Goal: Obtain resource: Download file/media

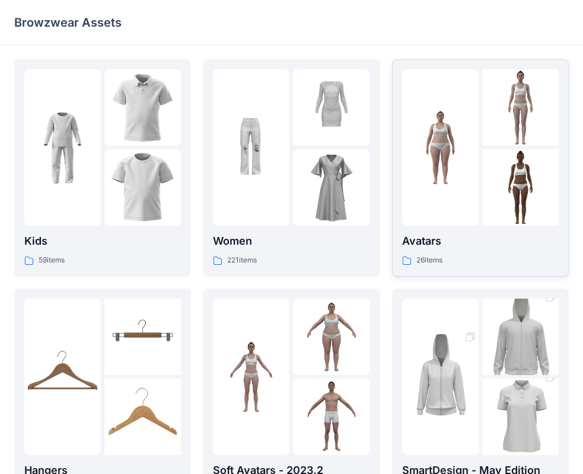
click at [429, 255] on p "26 items" at bounding box center [429, 260] width 26 height 12
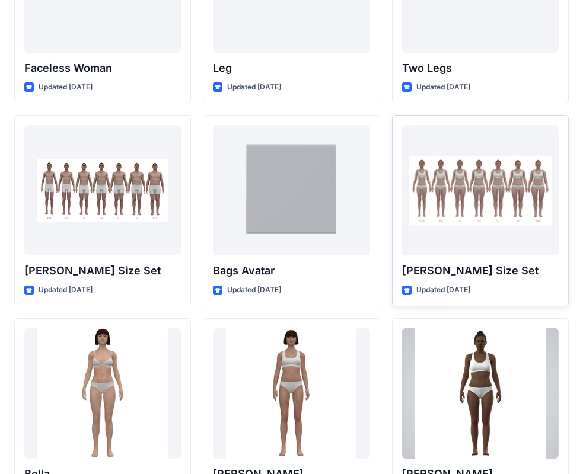
scroll to position [1119, 0]
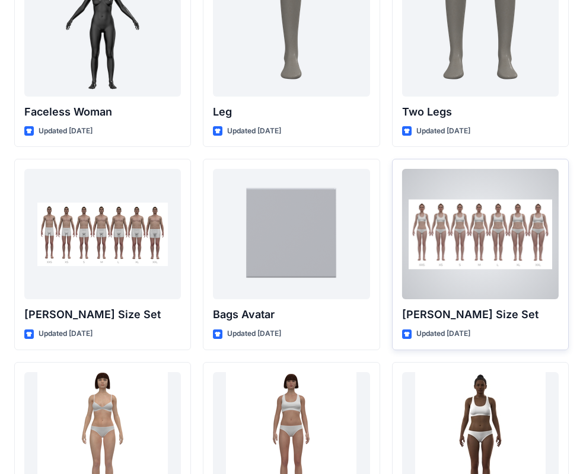
click at [483, 218] on div at bounding box center [480, 234] width 157 height 130
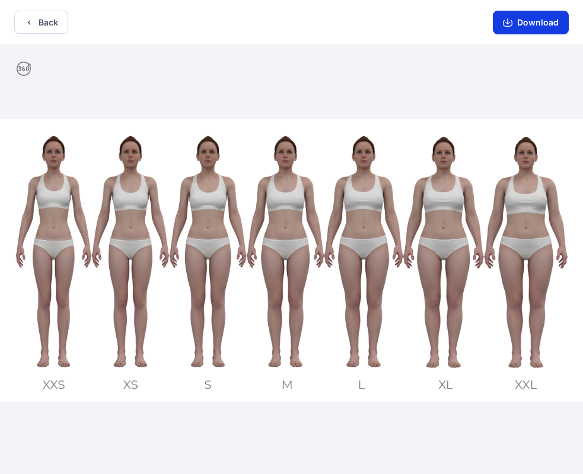
click at [524, 29] on button "Download" at bounding box center [531, 23] width 76 height 24
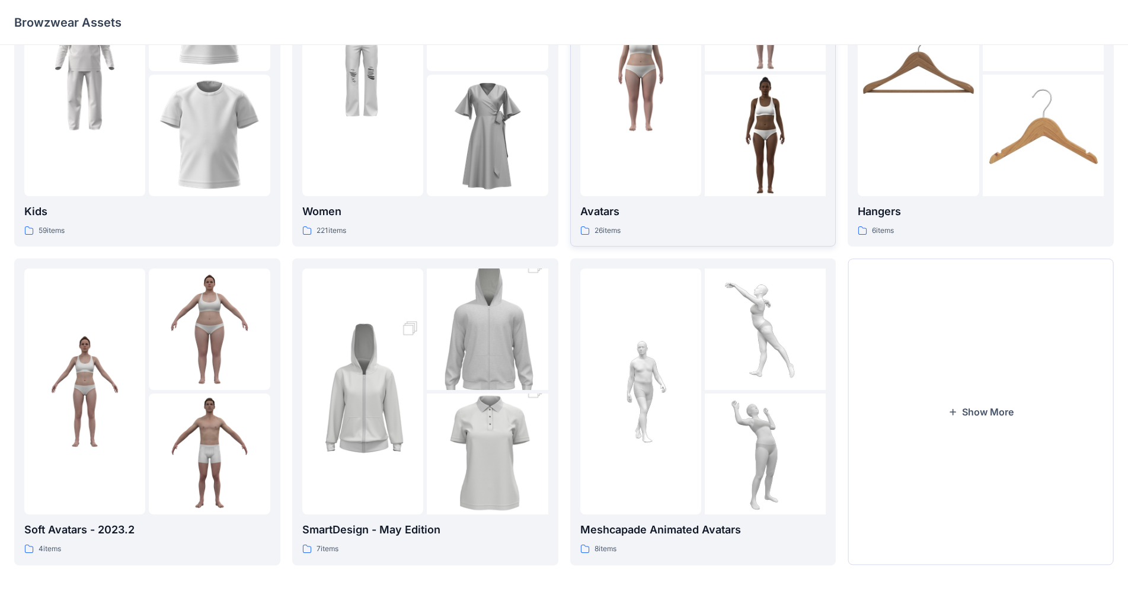
scroll to position [120, 0]
click at [72, 474] on p "Soft Avatars - 2023.2" at bounding box center [147, 529] width 246 height 17
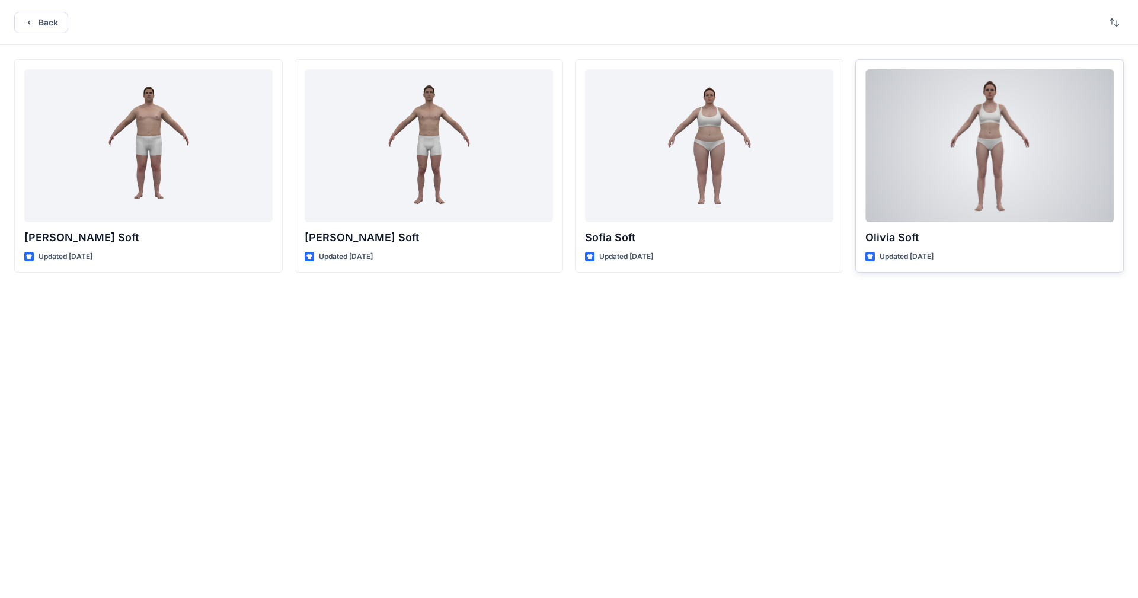
click at [592, 253] on p "Updated [DATE]" at bounding box center [907, 257] width 54 height 12
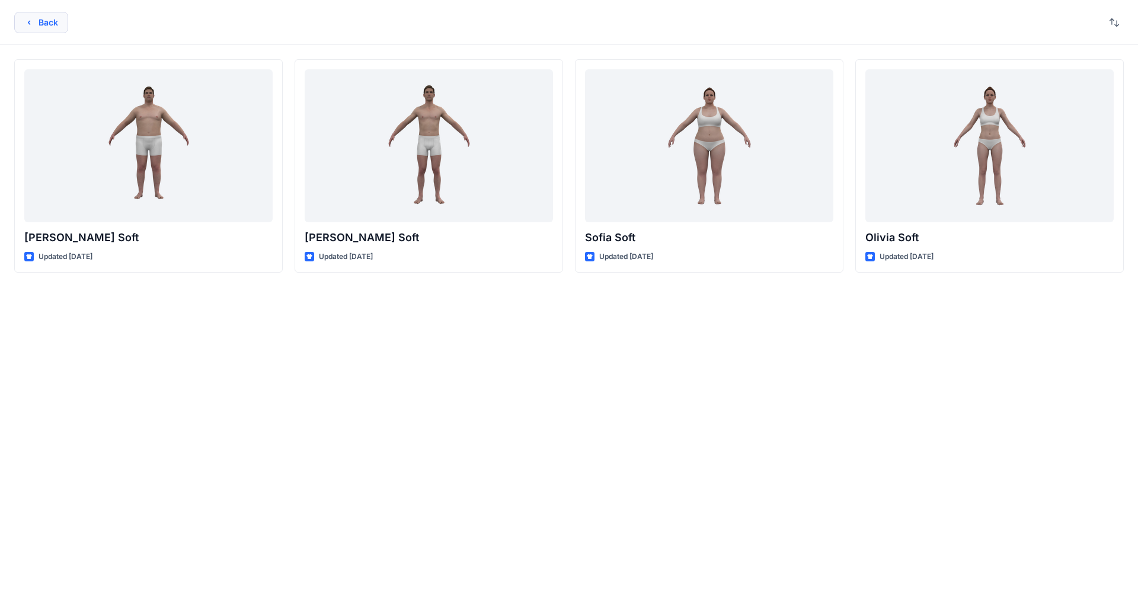
click at [38, 20] on button "Back" at bounding box center [41, 22] width 54 height 21
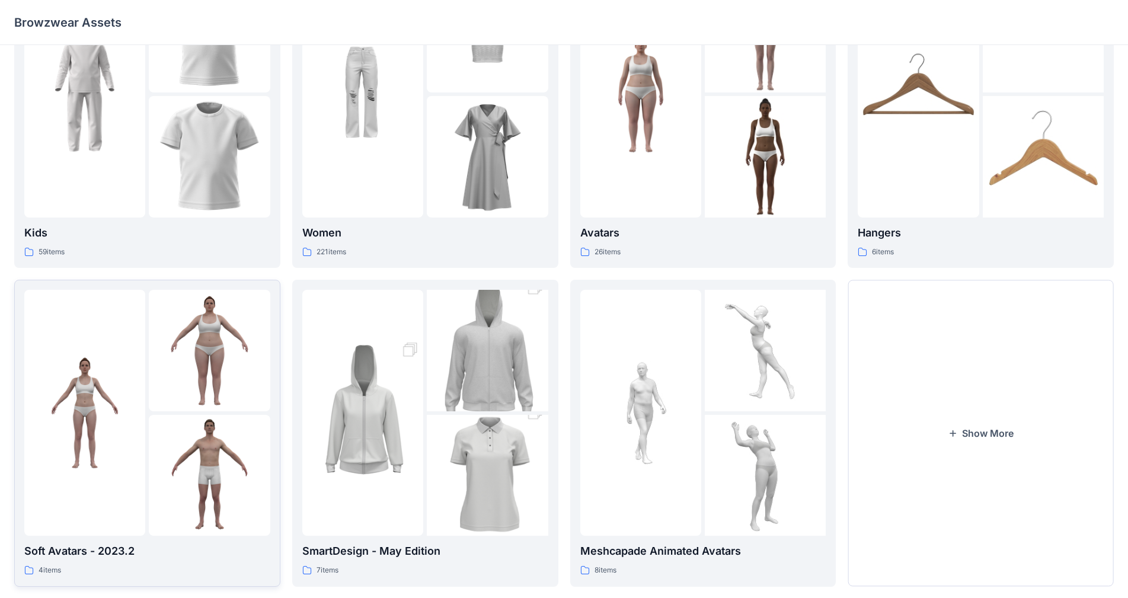
scroll to position [120, 0]
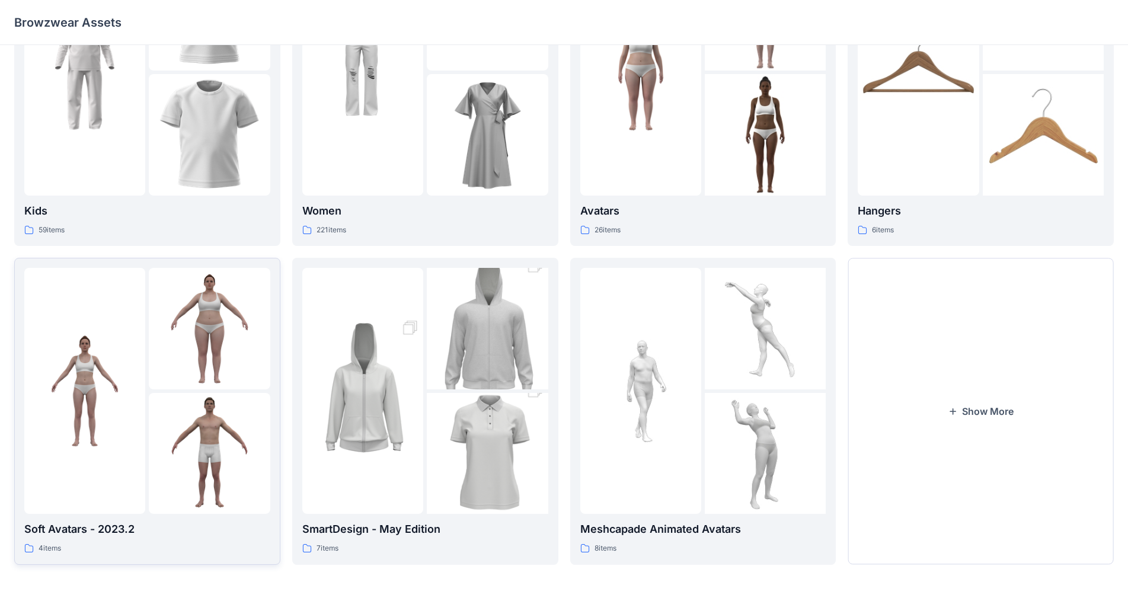
click at [124, 394] on img at bounding box center [84, 390] width 121 height 121
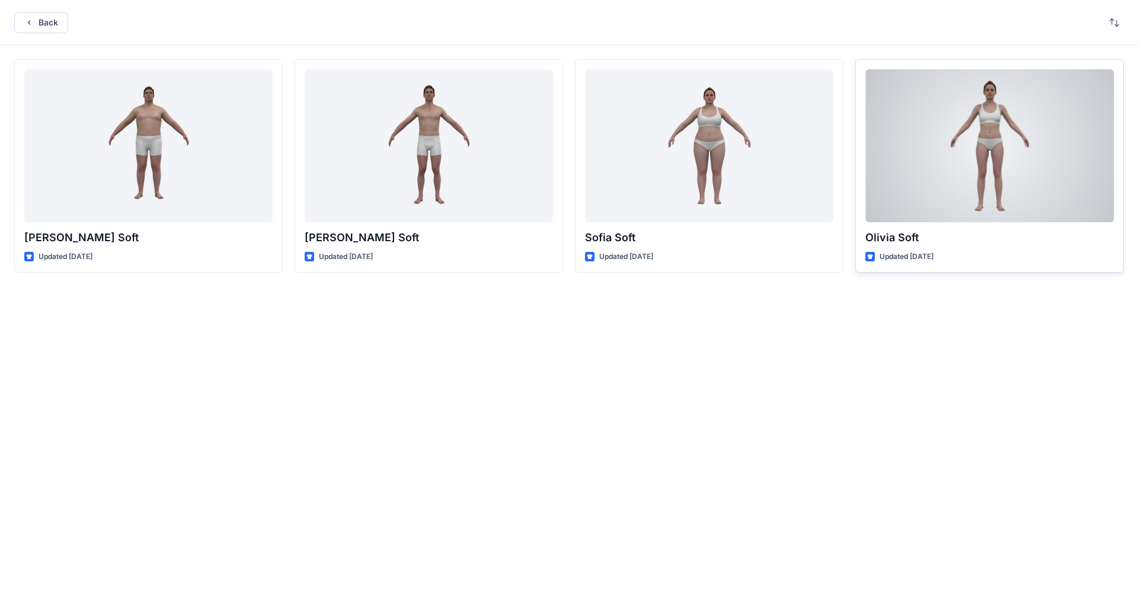
click at [592, 193] on div at bounding box center [990, 145] width 248 height 153
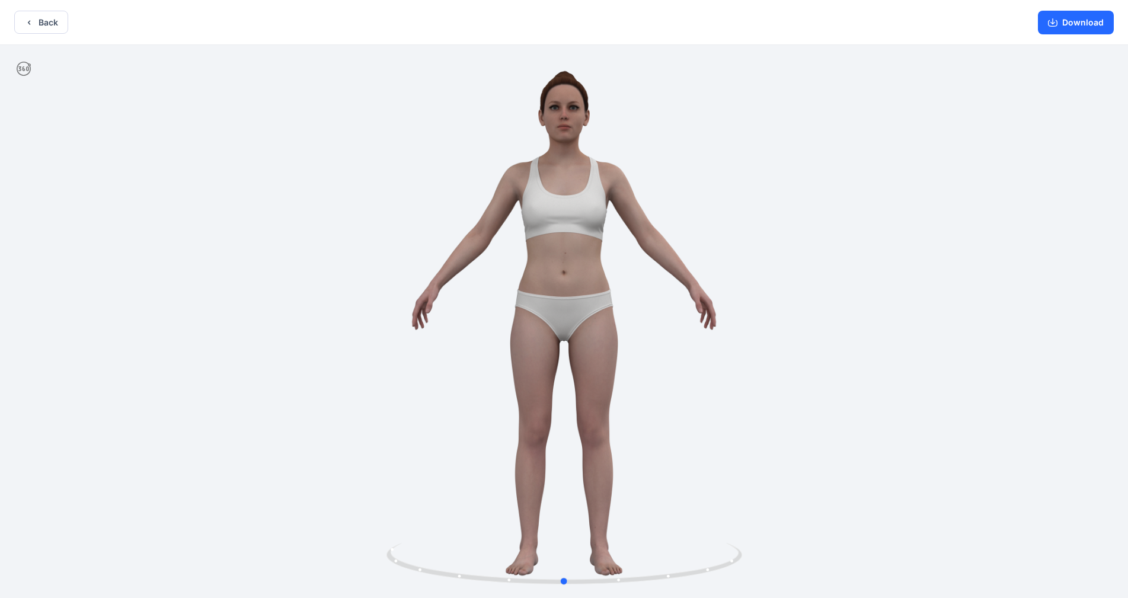
click at [592, 347] on div at bounding box center [564, 323] width 1128 height 556
click at [355, 322] on div at bounding box center [564, 323] width 1128 height 556
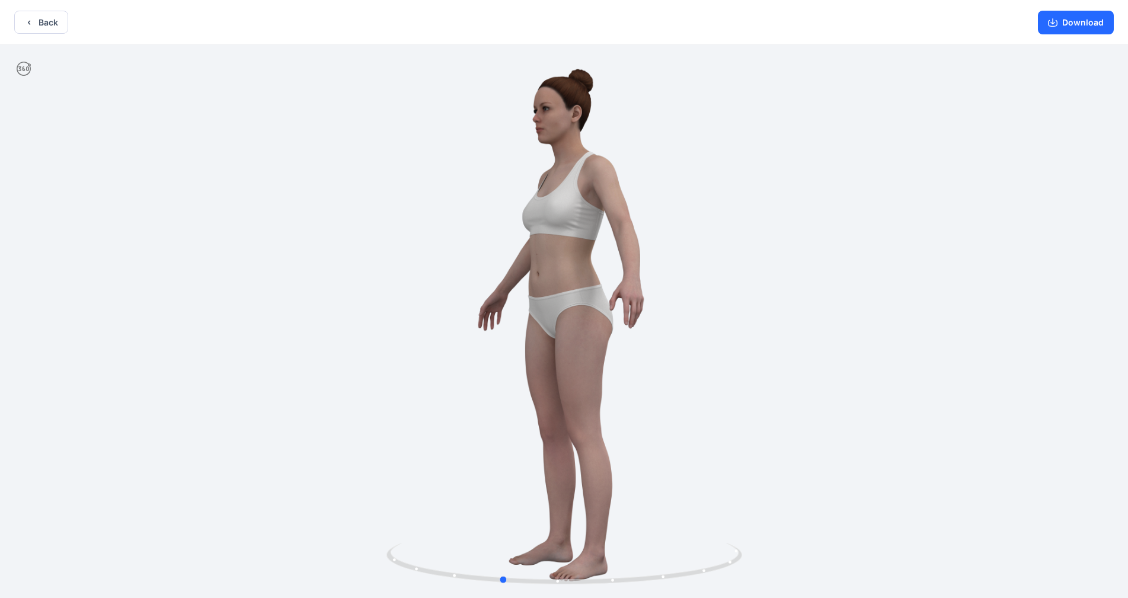
drag, startPoint x: 601, startPoint y: 326, endPoint x: 400, endPoint y: 320, distance: 200.5
click at [400, 320] on div at bounding box center [564, 323] width 1128 height 556
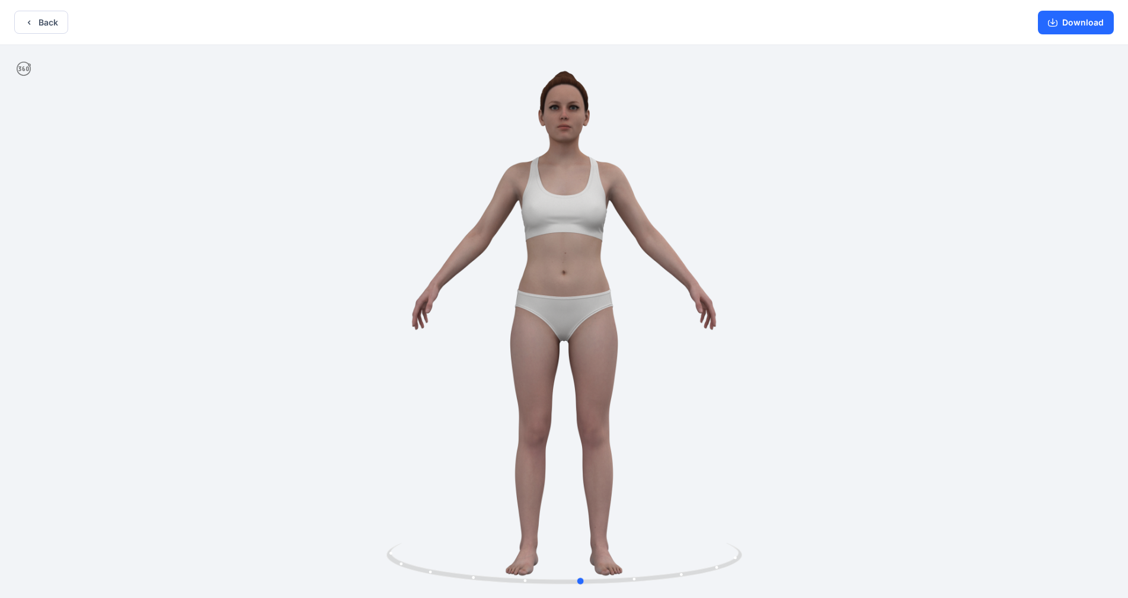
drag, startPoint x: 593, startPoint y: 352, endPoint x: 457, endPoint y: 331, distance: 138.5
click at [457, 331] on div at bounding box center [564, 323] width 1128 height 556
click at [27, 23] on icon "button" at bounding box center [28, 22] width 9 height 9
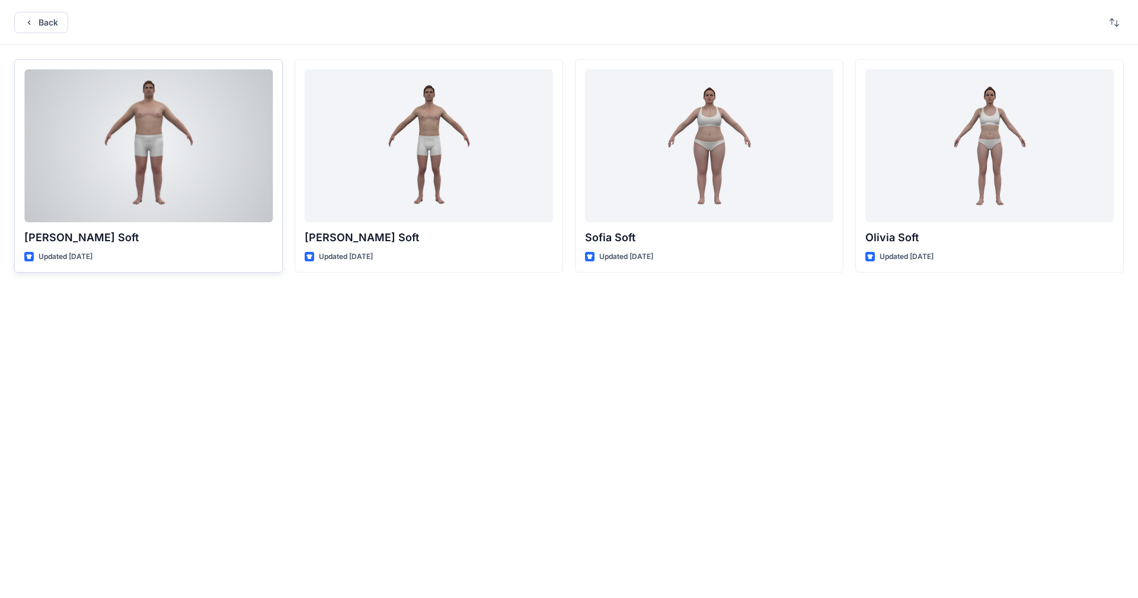
click at [141, 127] on div at bounding box center [148, 145] width 248 height 153
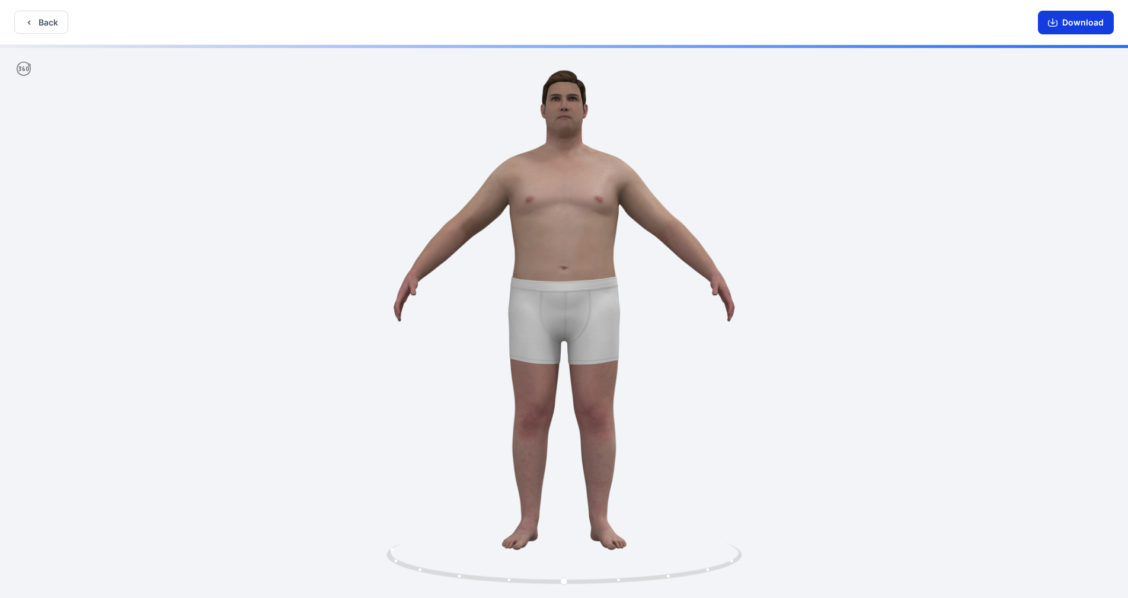
click at [592, 20] on button "Download" at bounding box center [1076, 23] width 76 height 24
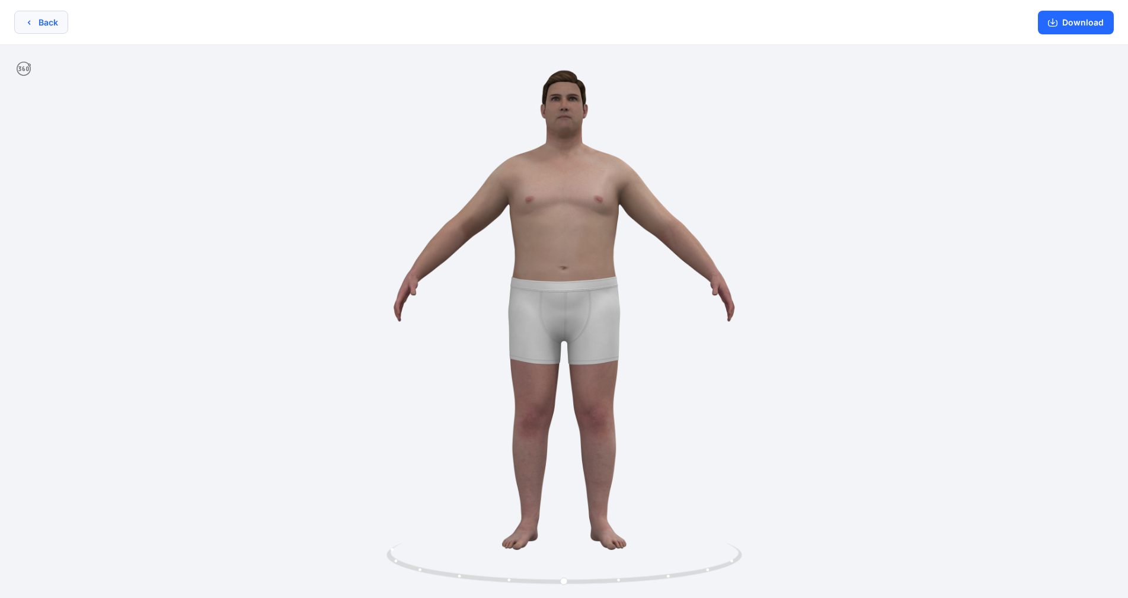
click at [21, 21] on button "Back" at bounding box center [41, 22] width 54 height 23
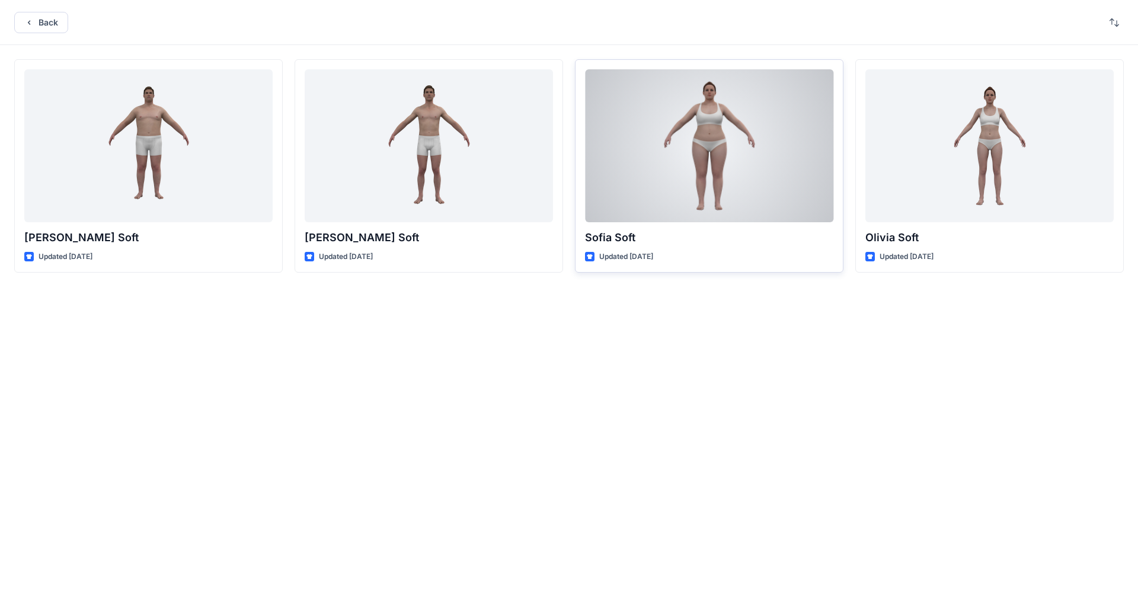
click at [592, 133] on div at bounding box center [709, 145] width 248 height 153
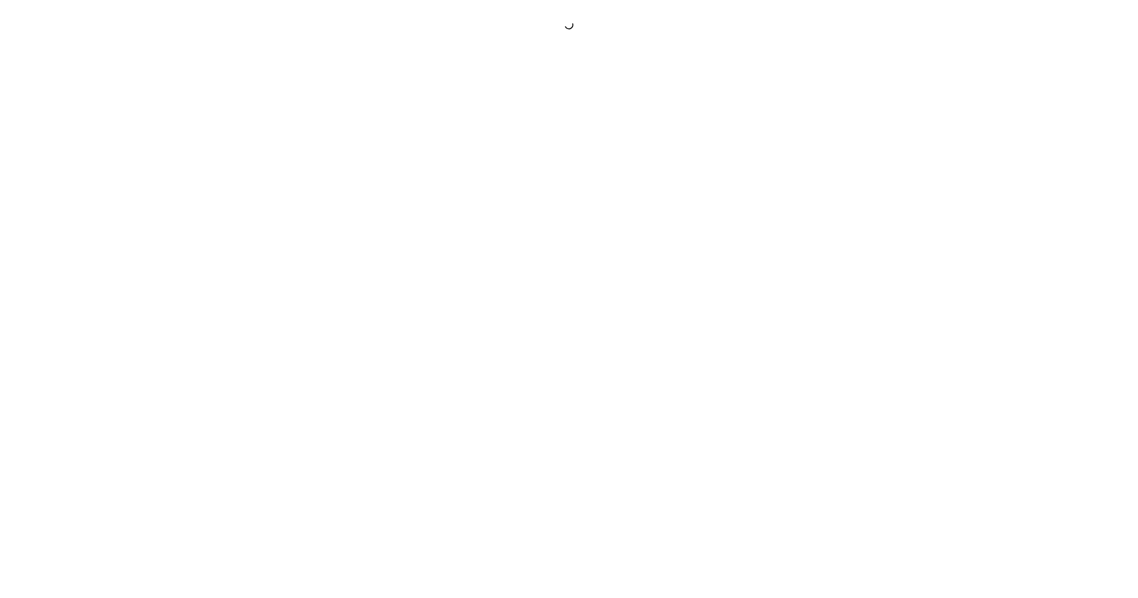
click at [592, 133] on div at bounding box center [569, 299] width 1138 height 598
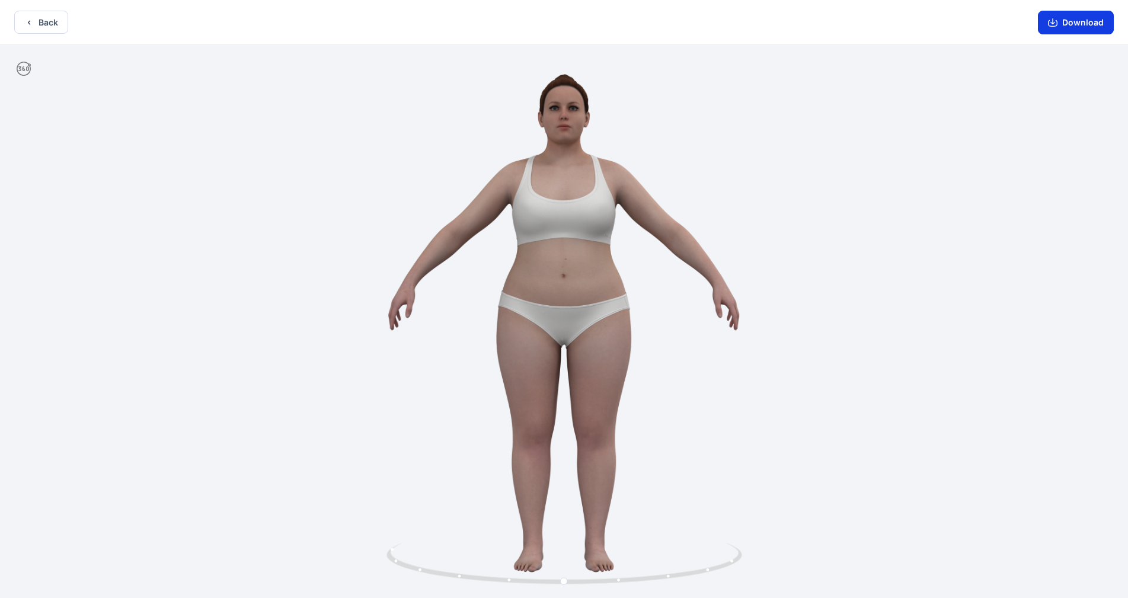
click at [592, 21] on button "Download" at bounding box center [1076, 23] width 76 height 24
click at [29, 20] on icon "button" at bounding box center [28, 22] width 9 height 9
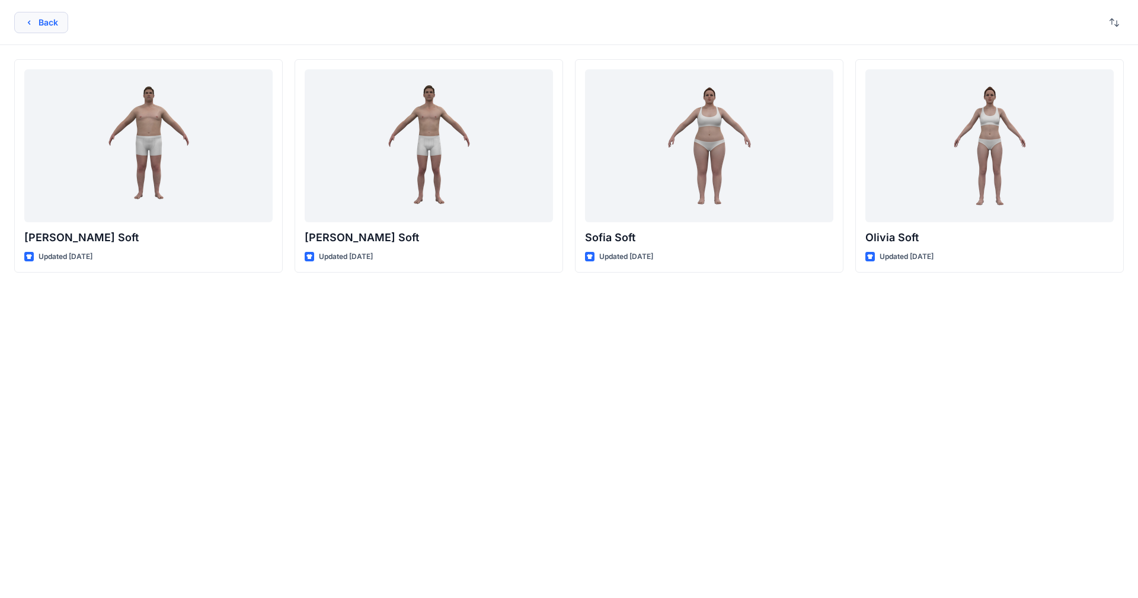
click at [44, 25] on button "Back" at bounding box center [41, 22] width 54 height 21
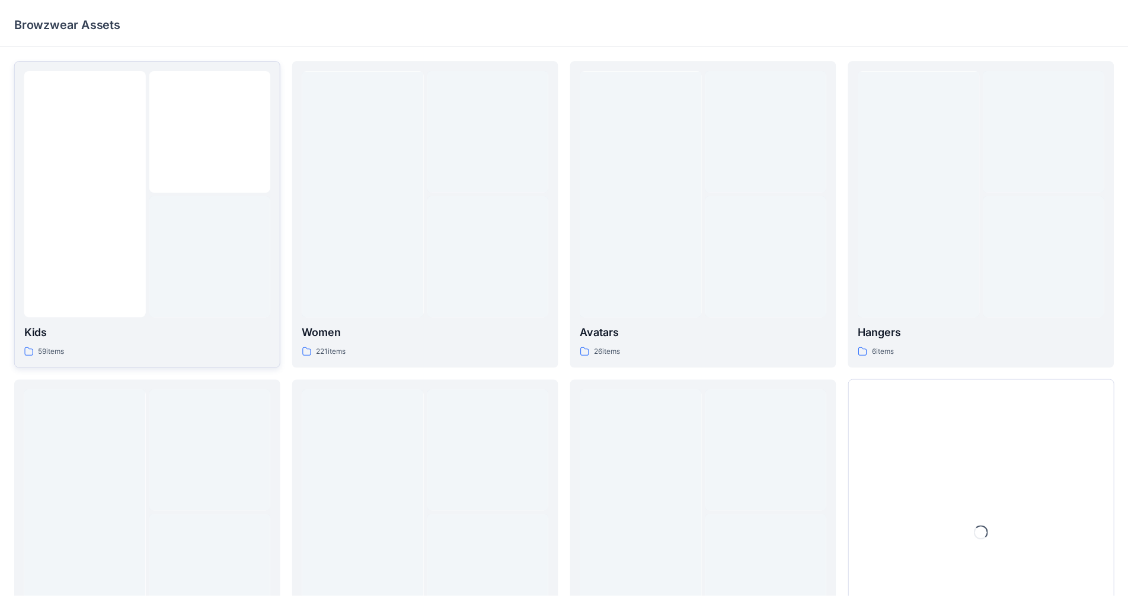
scroll to position [120, 0]
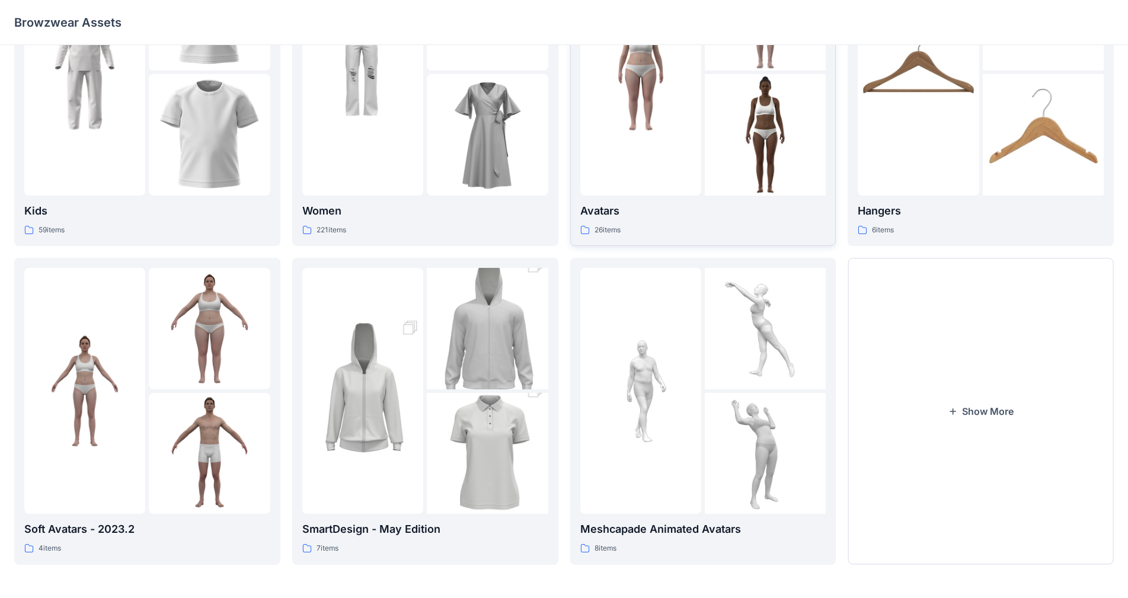
click at [592, 195] on div at bounding box center [640, 73] width 121 height 246
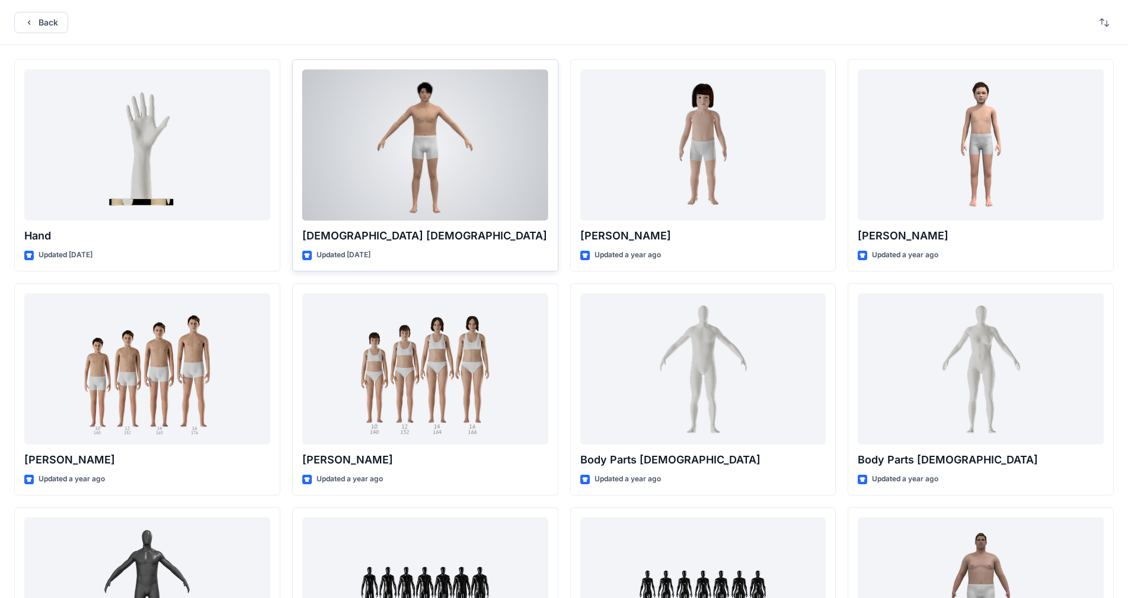
click at [421, 174] on div at bounding box center [425, 144] width 246 height 151
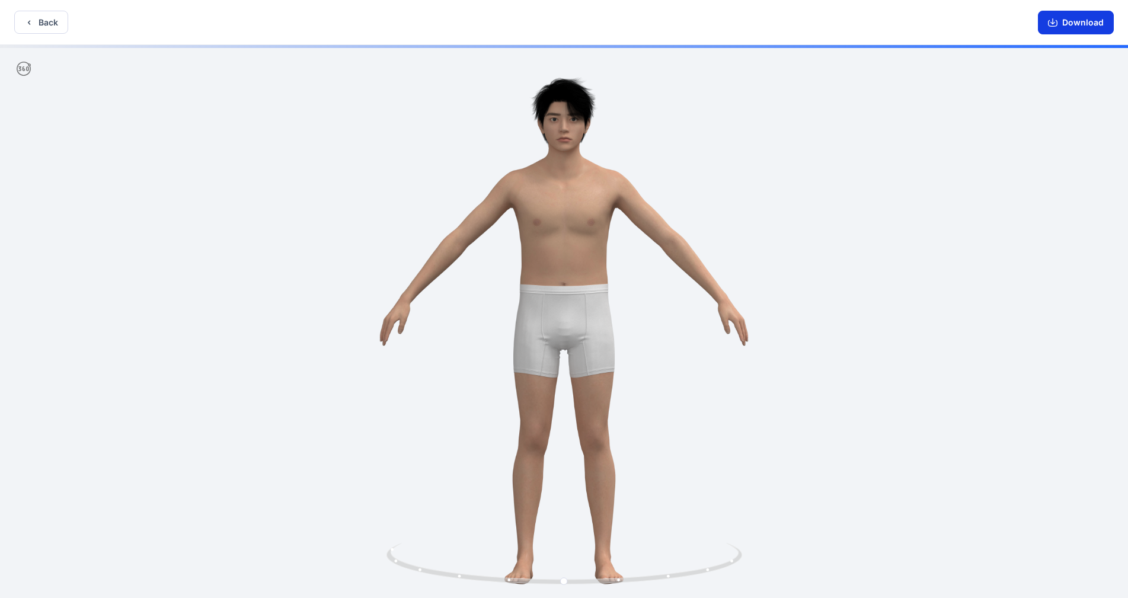
click at [592, 23] on button "Download" at bounding box center [1076, 23] width 76 height 24
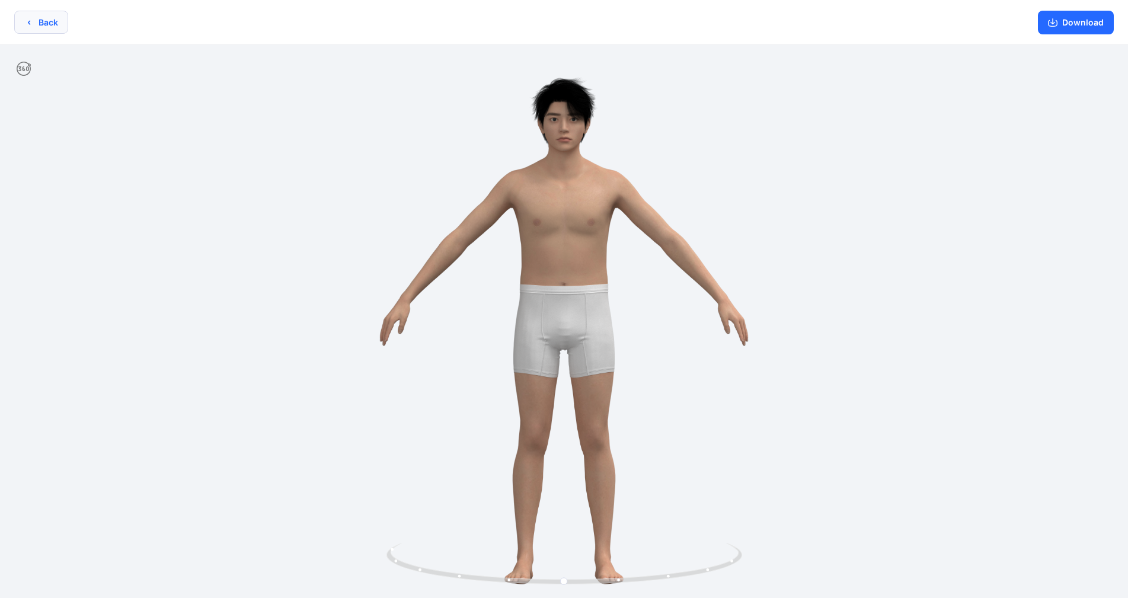
click at [42, 20] on button "Back" at bounding box center [41, 22] width 54 height 23
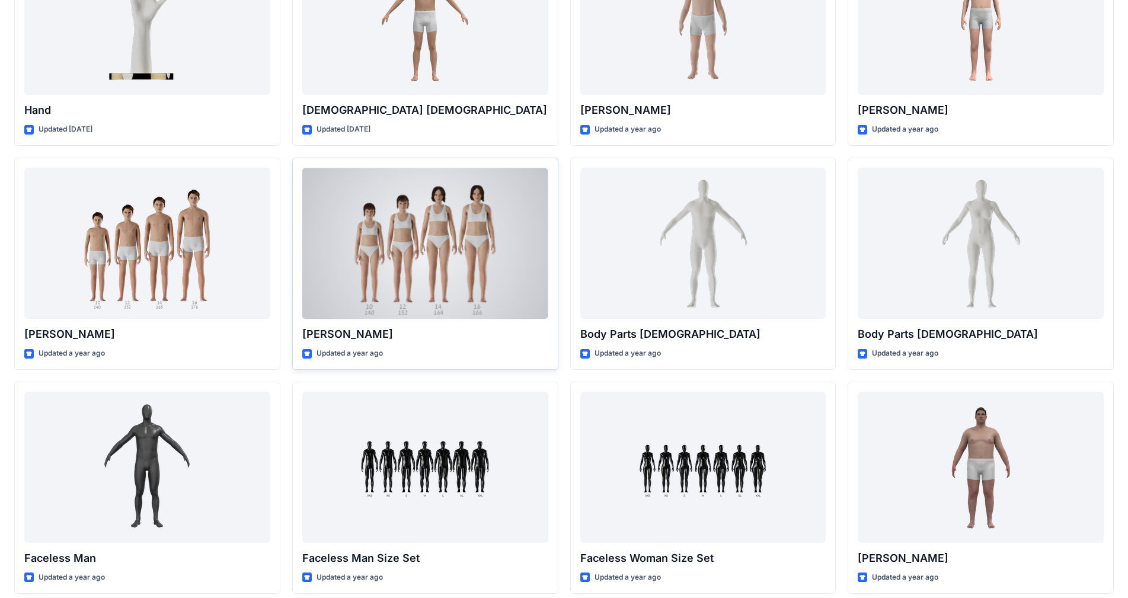
scroll to position [178, 0]
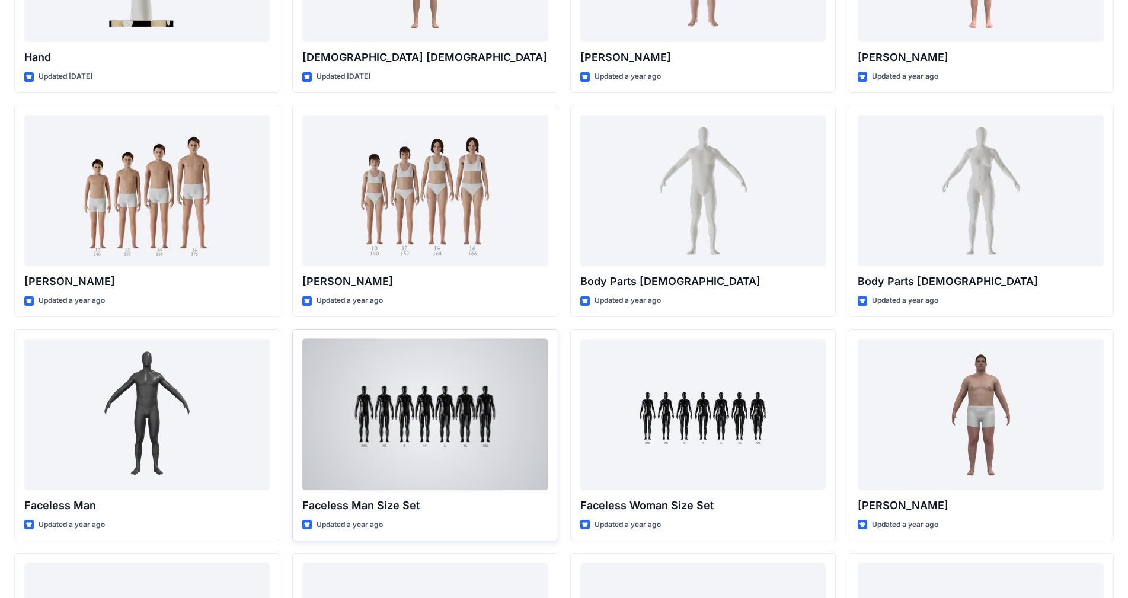
click at [389, 427] on div at bounding box center [425, 414] width 246 height 151
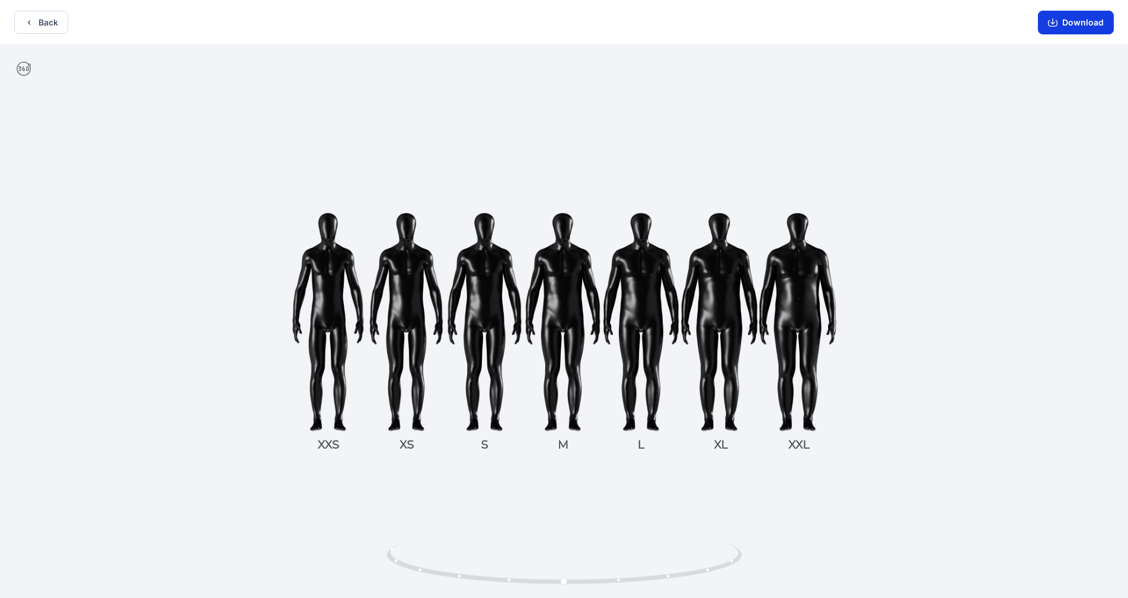
click at [592, 20] on button "Download" at bounding box center [1076, 23] width 76 height 24
click at [42, 24] on button "Back" at bounding box center [41, 22] width 54 height 23
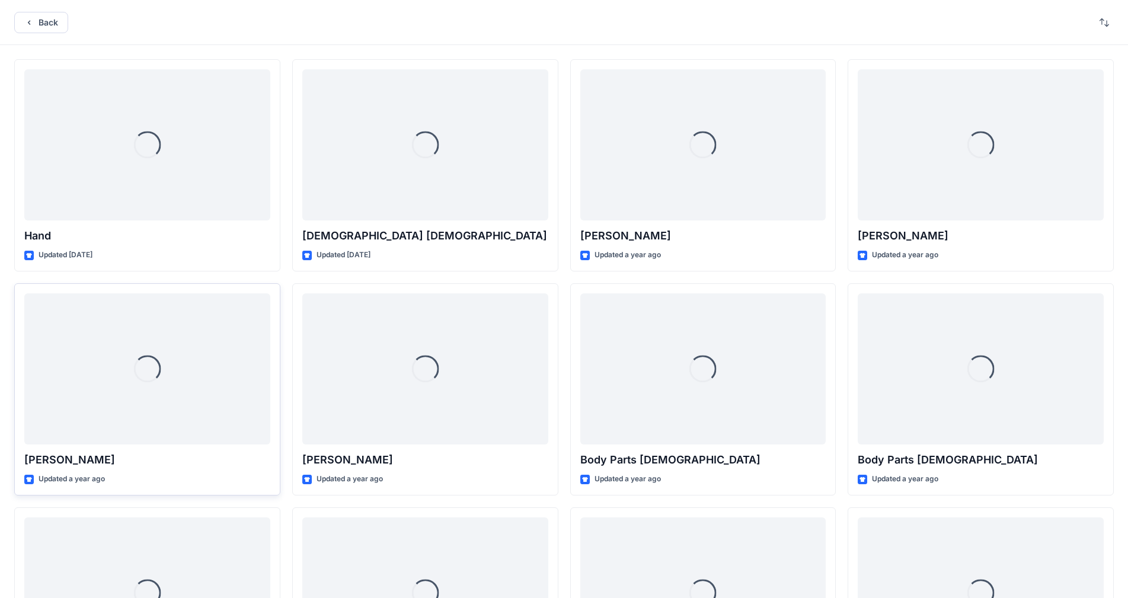
scroll to position [178, 0]
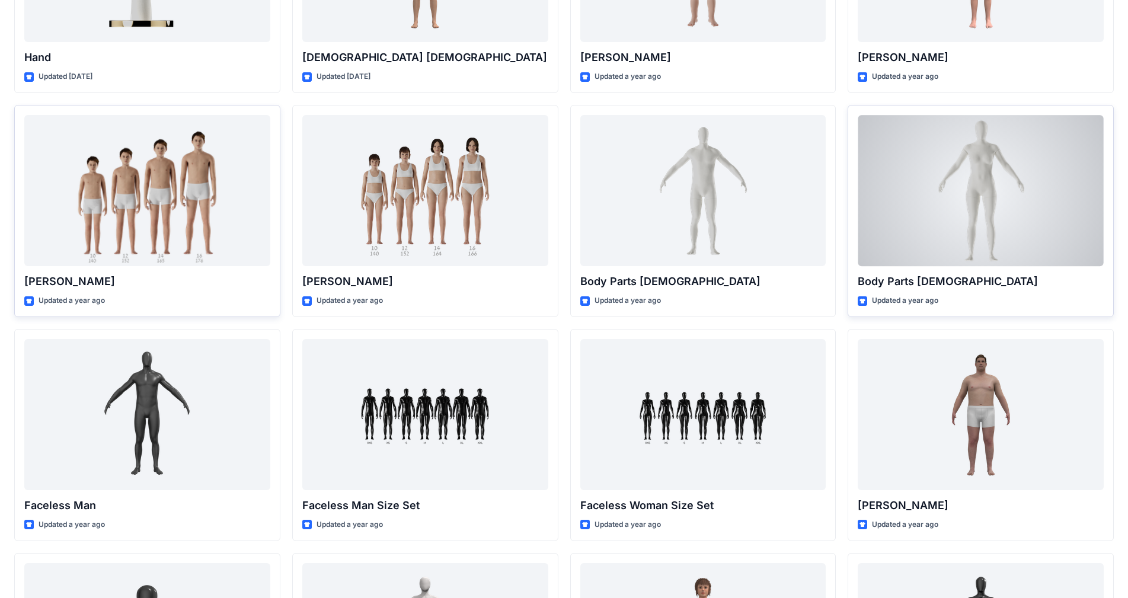
click at [592, 196] on div at bounding box center [981, 190] width 246 height 151
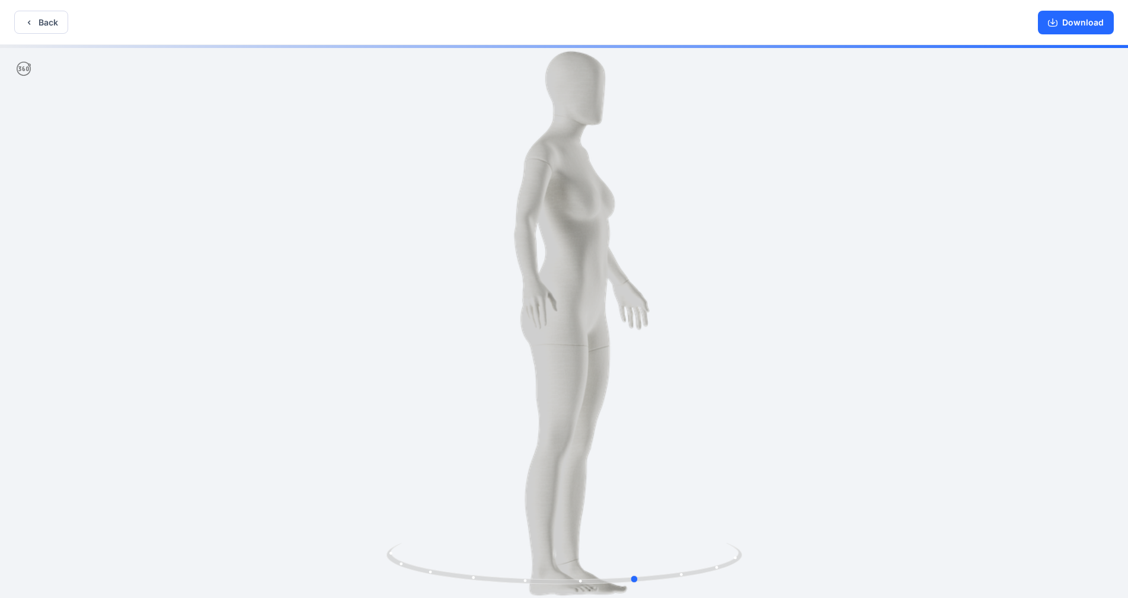
drag, startPoint x: 581, startPoint y: 269, endPoint x: 656, endPoint y: 270, distance: 74.7
click at [592, 270] on div at bounding box center [564, 323] width 1128 height 556
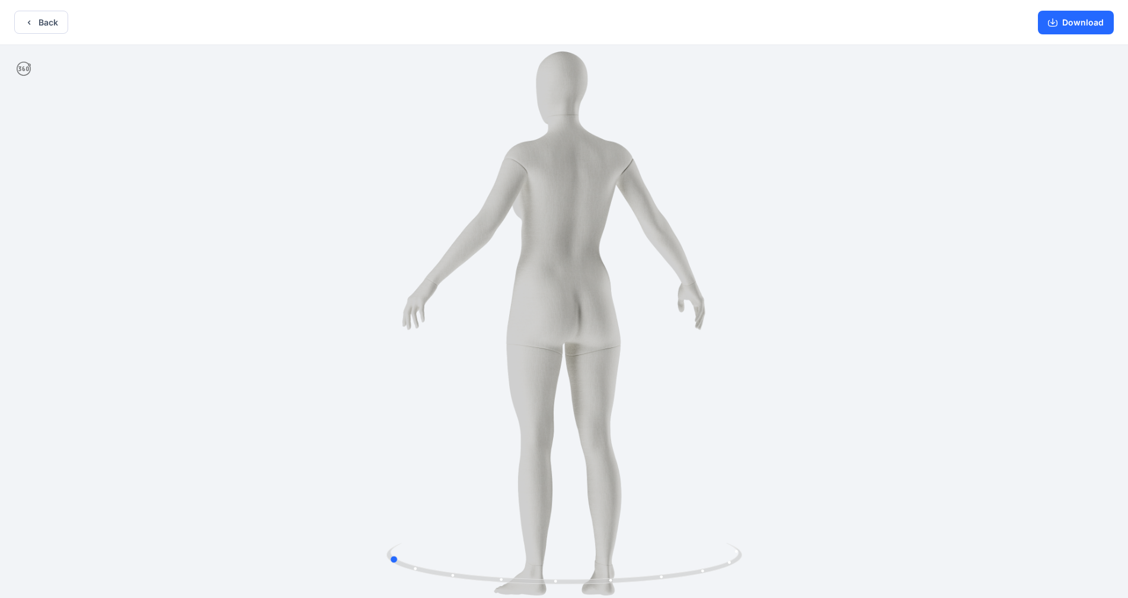
drag, startPoint x: 553, startPoint y: 267, endPoint x: 655, endPoint y: 267, distance: 102.0
click at [592, 267] on div at bounding box center [564, 323] width 1128 height 556
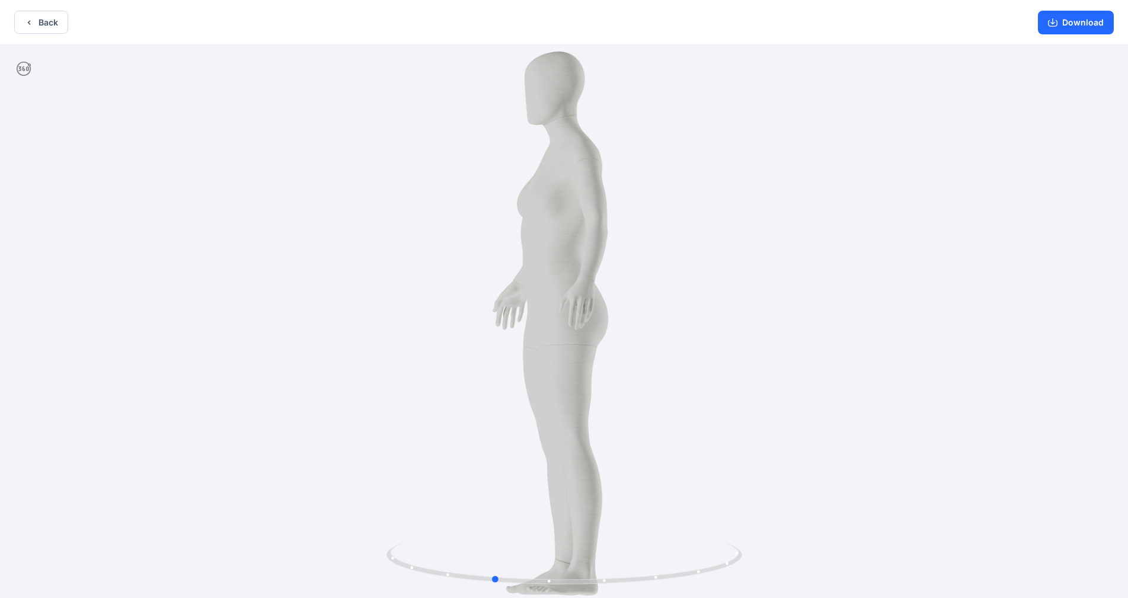
drag, startPoint x: 576, startPoint y: 267, endPoint x: 684, endPoint y: 267, distance: 107.9
click at [592, 267] on div at bounding box center [564, 323] width 1128 height 556
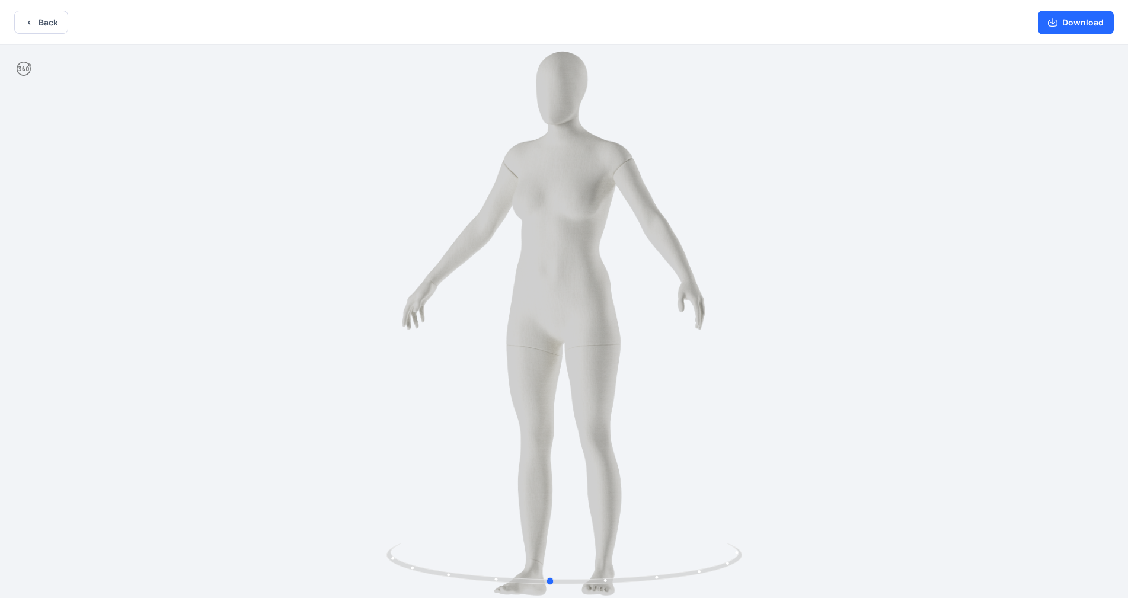
drag, startPoint x: 573, startPoint y: 269, endPoint x: 623, endPoint y: 268, distance: 50.4
click at [592, 268] on div at bounding box center [564, 323] width 1128 height 556
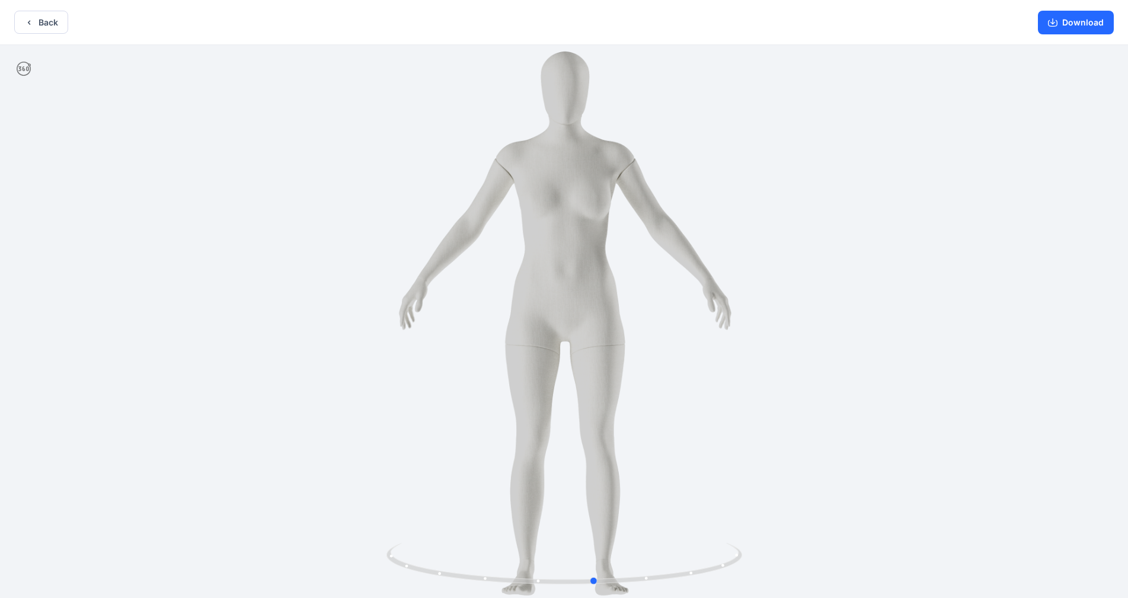
click at [592, 274] on div at bounding box center [564, 323] width 1128 height 556
click at [25, 25] on icon "button" at bounding box center [28, 22] width 9 height 9
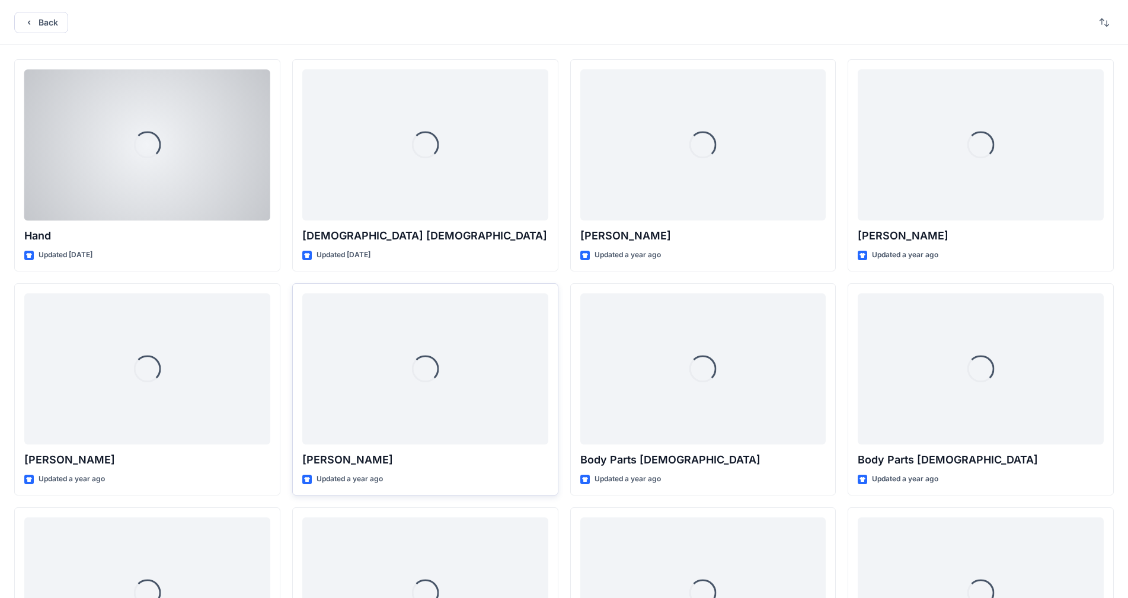
scroll to position [178, 0]
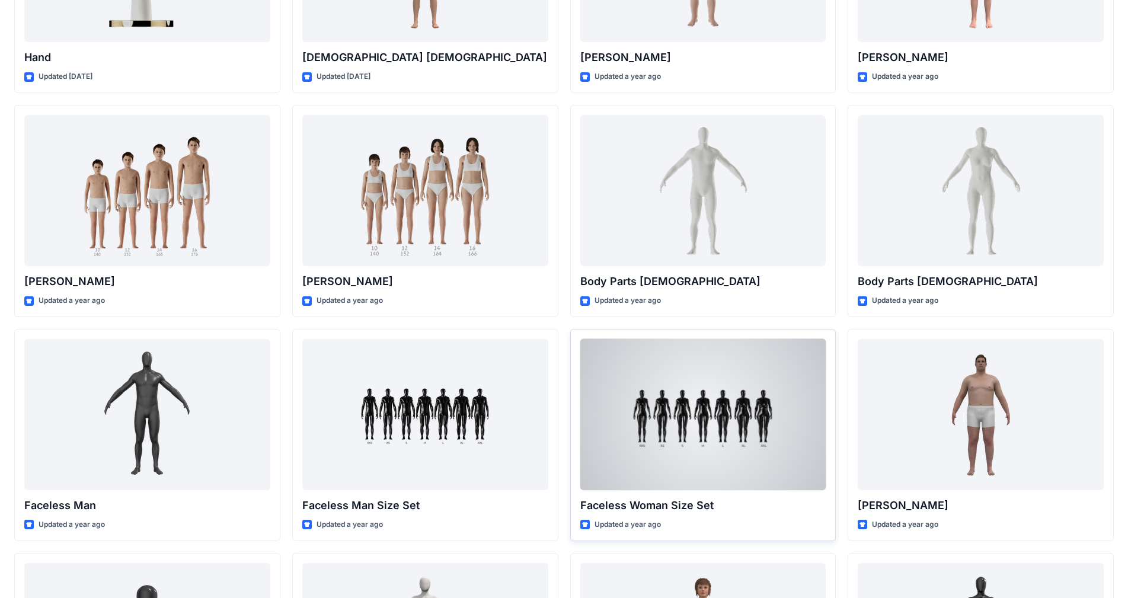
click at [592, 417] on div at bounding box center [703, 414] width 246 height 151
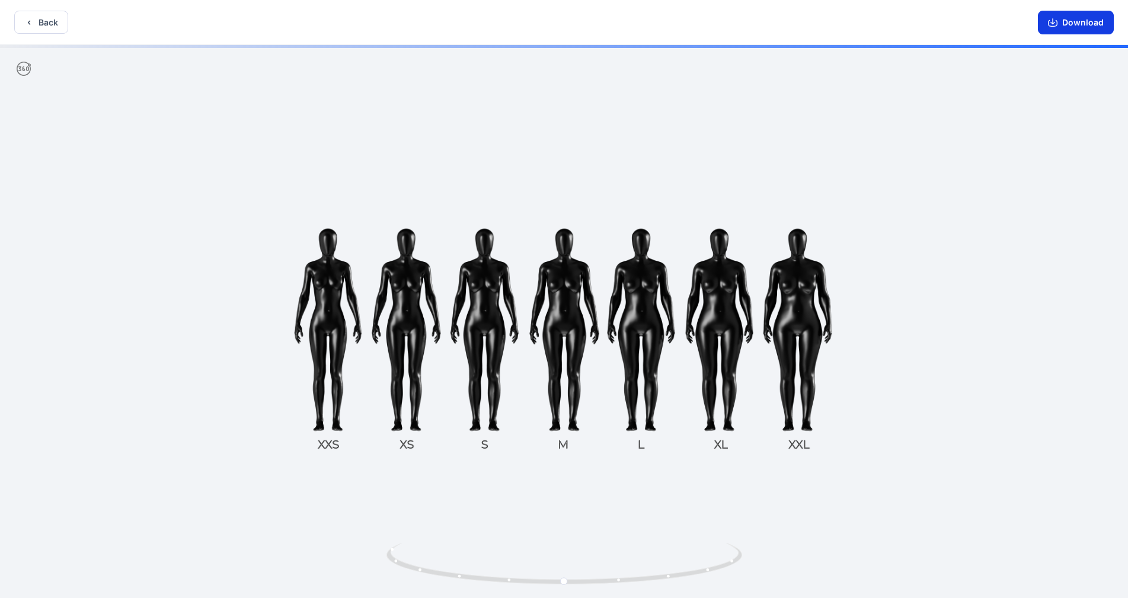
click at [592, 17] on button "Download" at bounding box center [1076, 23] width 76 height 24
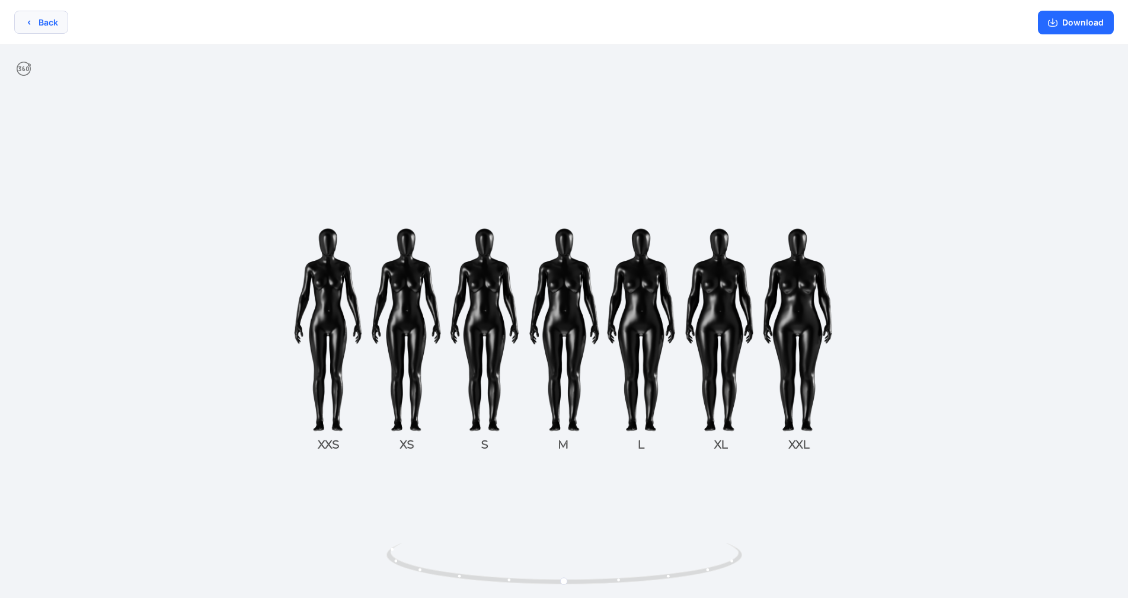
click at [29, 20] on icon "button" at bounding box center [28, 22] width 9 height 9
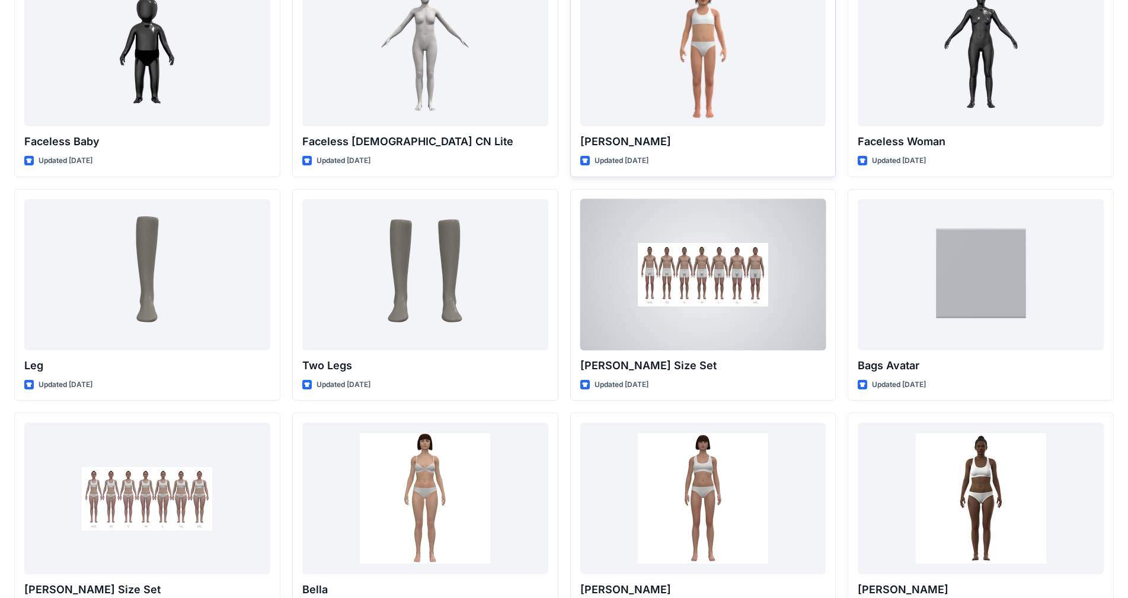
scroll to position [771, 0]
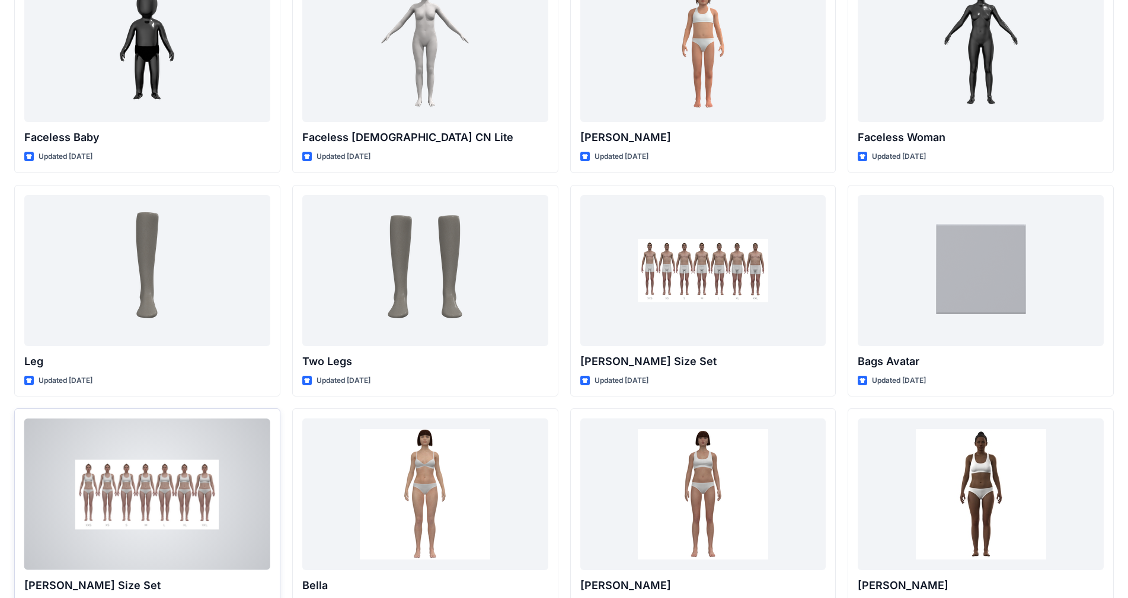
click at [189, 474] on div at bounding box center [147, 494] width 246 height 151
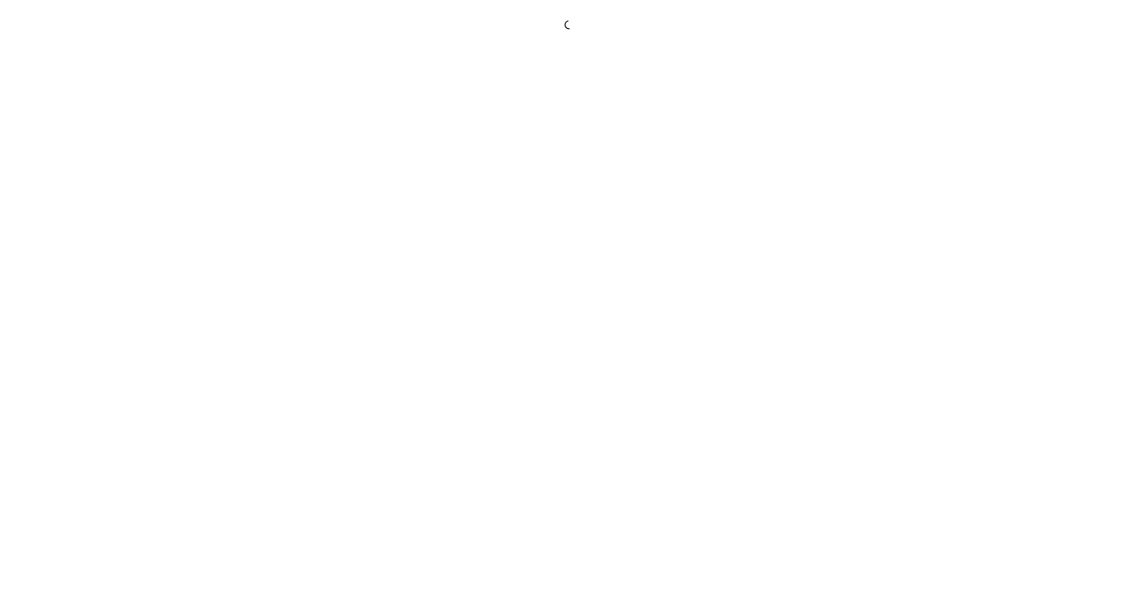
click at [189, 474] on div at bounding box center [569, 299] width 1138 height 598
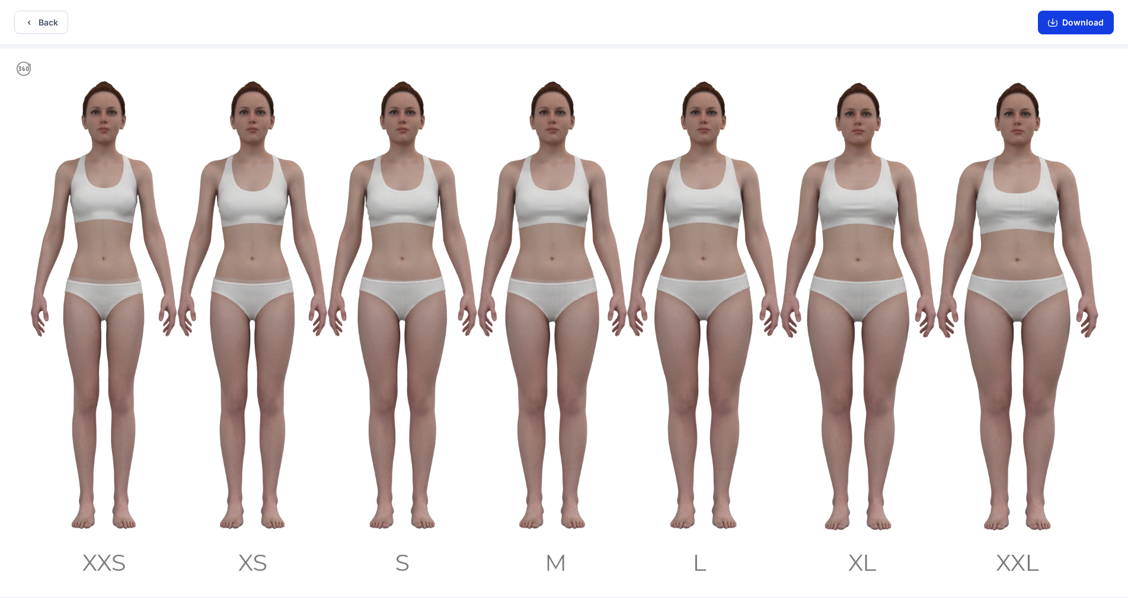
click at [592, 25] on button "Download" at bounding box center [1076, 23] width 76 height 24
